Goal: Task Accomplishment & Management: Use online tool/utility

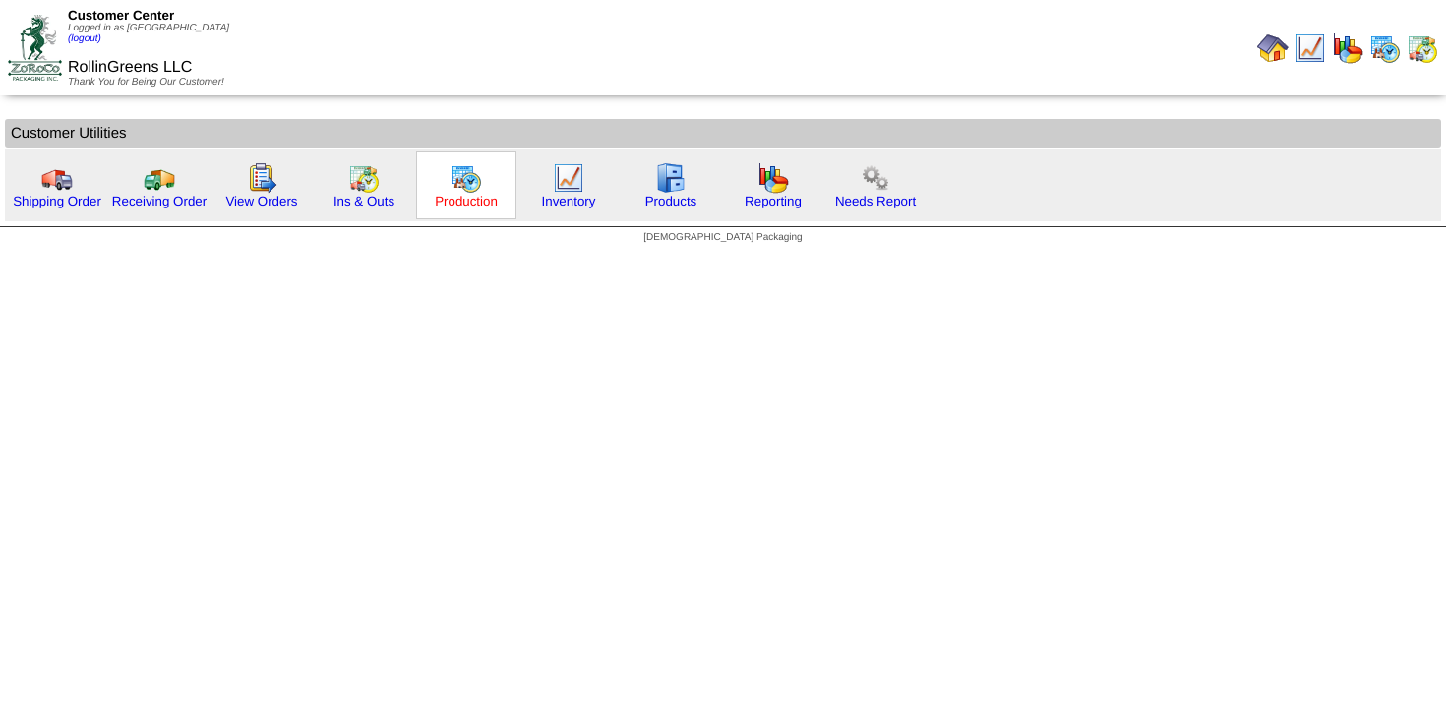
click at [453, 198] on link "Production" at bounding box center [466, 201] width 63 height 15
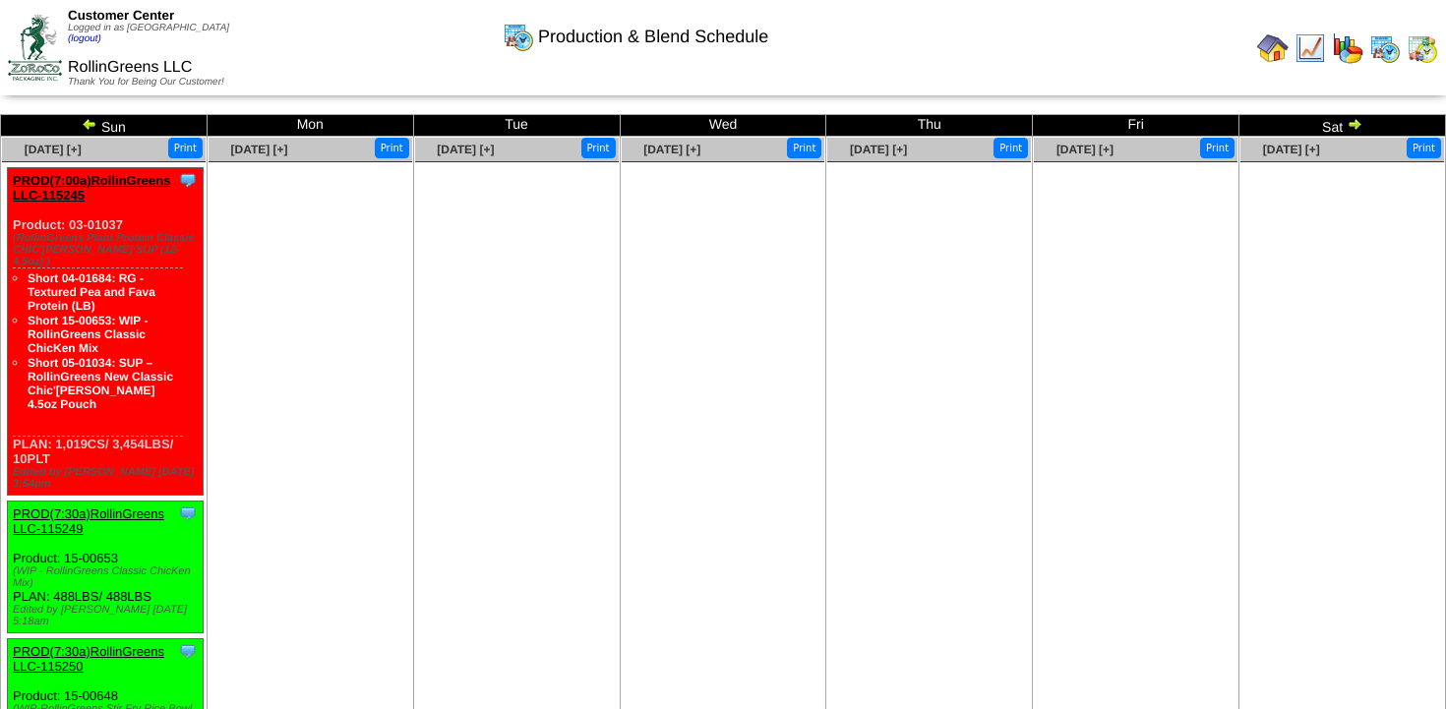
click at [88, 125] on img at bounding box center [90, 124] width 16 height 16
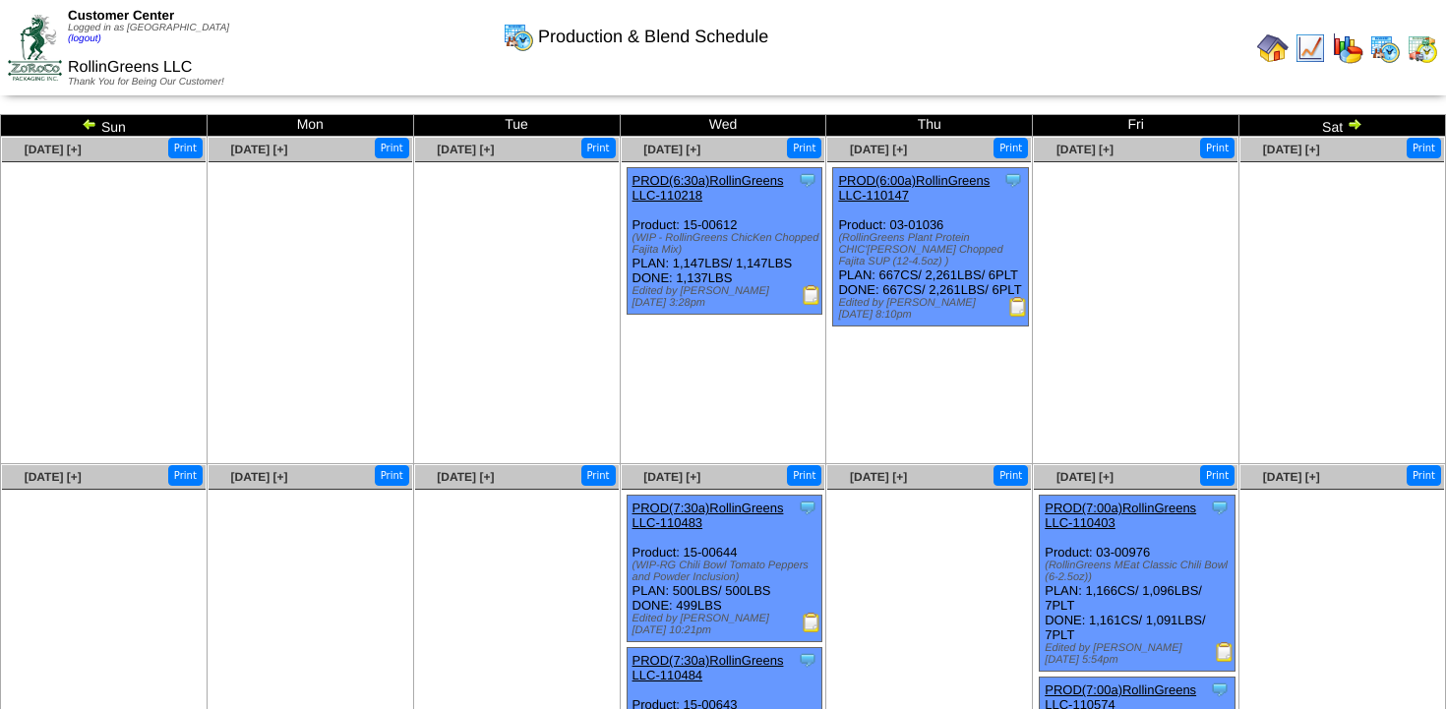
click at [1351, 122] on img at bounding box center [1354, 124] width 16 height 16
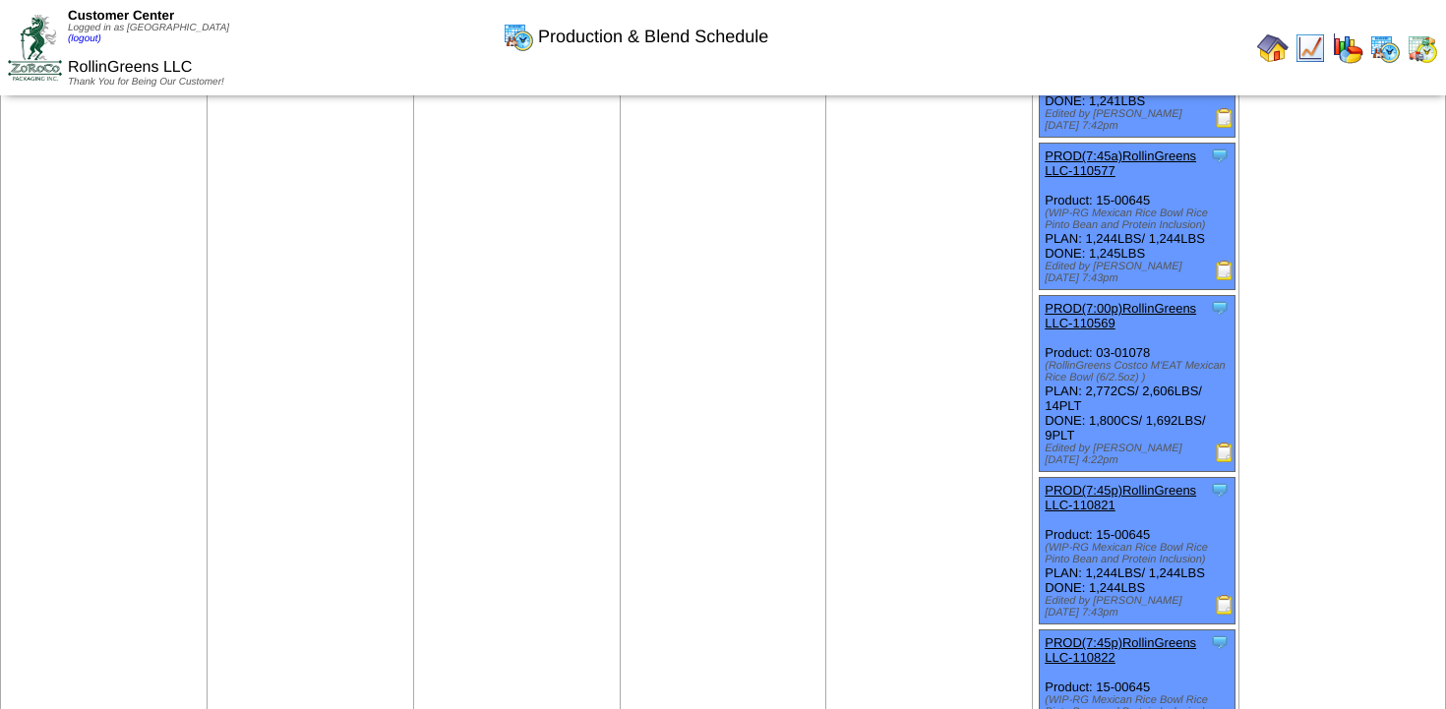
scroll to position [1697, 0]
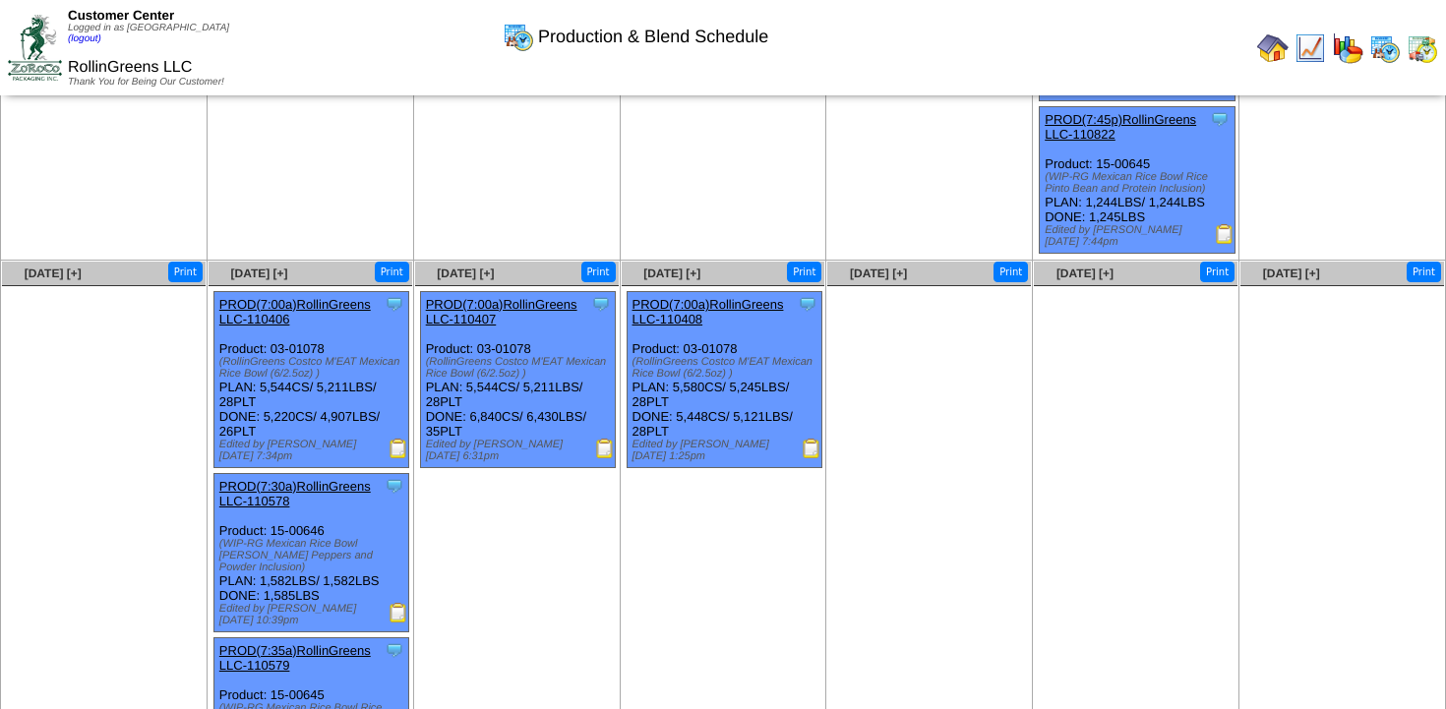
click at [963, 494] on ul at bounding box center [929, 433] width 204 height 295
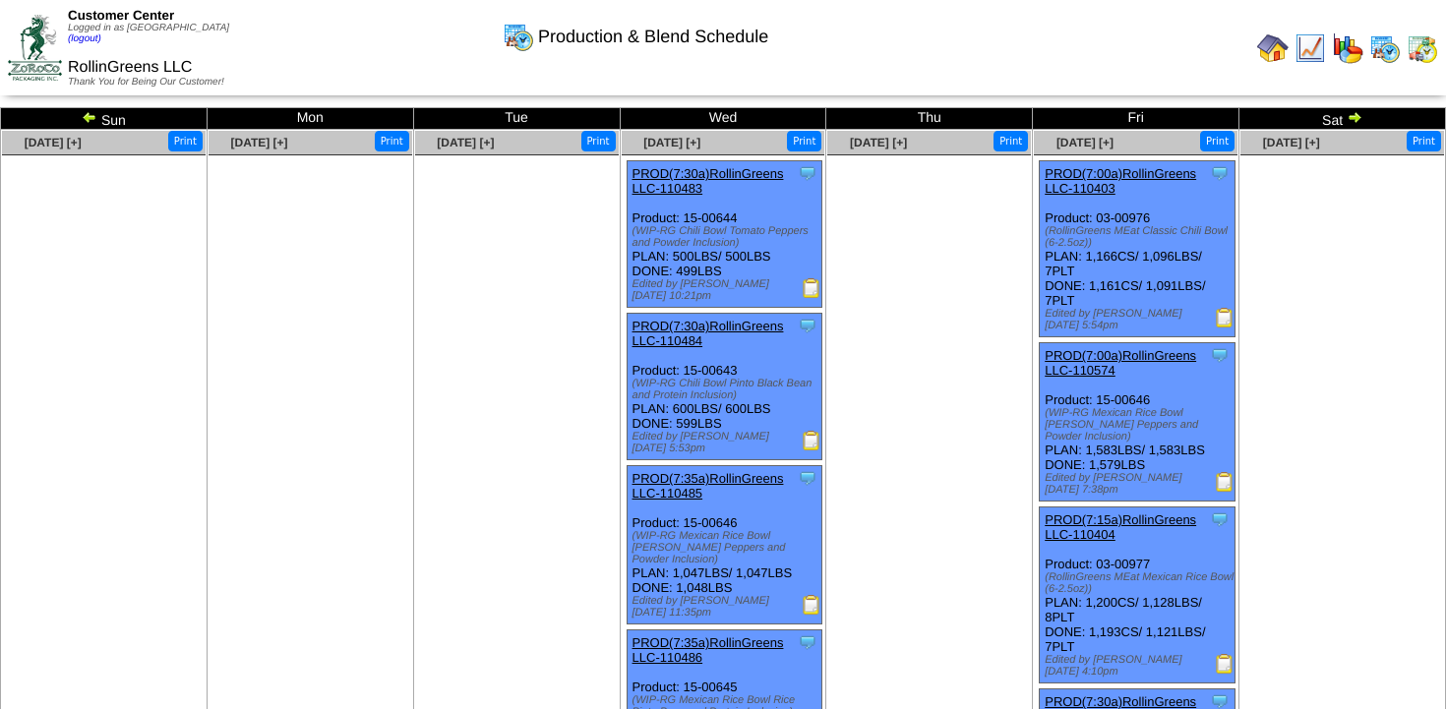
scroll to position [0, 0]
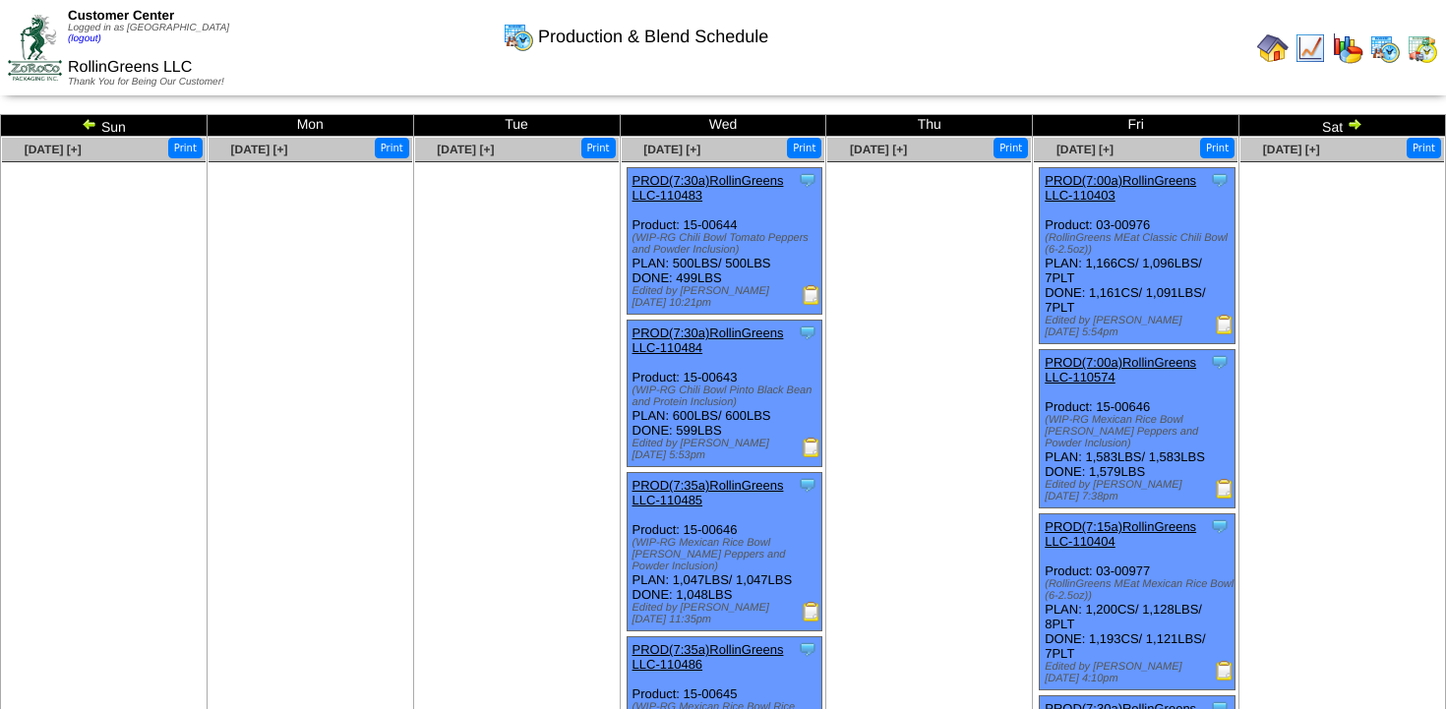
click at [1353, 121] on img at bounding box center [1354, 124] width 16 height 16
